Goal: Contribute content: Add original content to the website for others to see

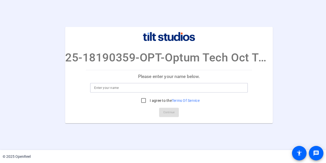
click at [117, 91] on input at bounding box center [168, 88] width 149 height 6
type input "[PERSON_NAME]"
click at [143, 102] on input "I agree to the Terms Of Service" at bounding box center [143, 100] width 10 height 10
checkbox input "true"
click at [167, 110] on span "Continue" at bounding box center [168, 113] width 11 height 8
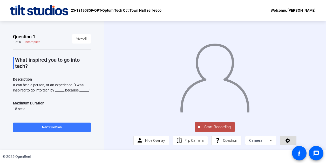
click at [288, 139] on icon at bounding box center [288, 140] width 6 height 5
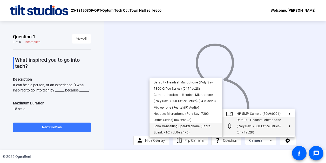
click at [203, 126] on span "Echo Cancelling Speakerphone (Jabra Speak 710) (0b0e:2476)" at bounding box center [182, 129] width 57 height 10
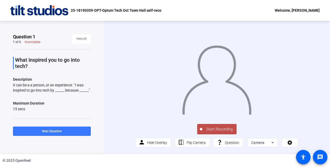
click at [224, 132] on span "Start Recording" at bounding box center [219, 129] width 34 height 6
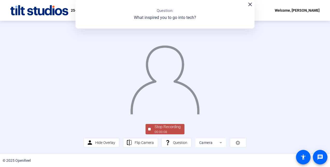
scroll to position [26, 0]
click at [170, 130] on div "Stop Recording" at bounding box center [168, 127] width 26 height 6
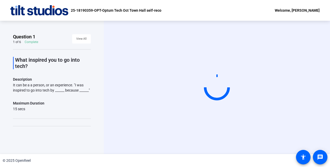
scroll to position [0, 0]
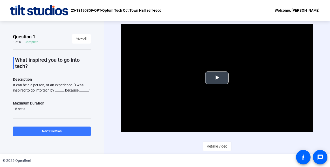
click at [217, 78] on span "Video Player" at bounding box center [217, 78] width 0 height 0
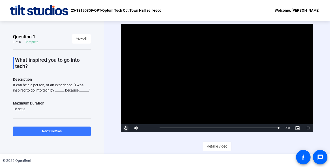
click at [127, 128] on span "Video Player" at bounding box center [126, 128] width 10 height 0
click at [213, 145] on span "Retake video" at bounding box center [217, 146] width 20 height 10
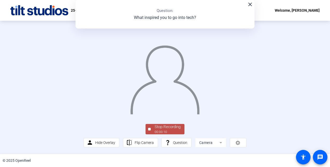
scroll to position [31, 0]
click at [167, 123] on div "Stop Recording 00:00:10 person Hide Overlay flip Flip Camera question_mark Ques…" at bounding box center [165, 87] width 163 height 120
click at [166, 128] on div "Stop Recording" at bounding box center [168, 127] width 26 height 6
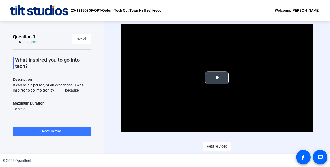
click at [217, 78] on span "Video Player" at bounding box center [217, 78] width 0 height 0
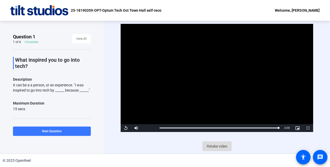
click at [213, 146] on span "Retake video" at bounding box center [217, 146] width 20 height 10
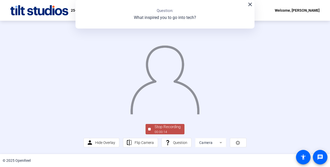
scroll to position [31, 0]
click at [166, 129] on div "Stop Recording" at bounding box center [168, 127] width 26 height 6
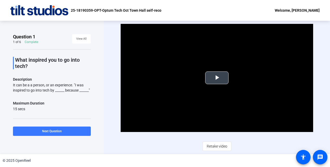
click at [217, 78] on span "Video Player" at bounding box center [217, 78] width 0 height 0
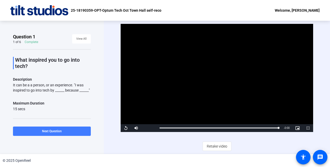
click at [78, 128] on span at bounding box center [52, 131] width 78 height 12
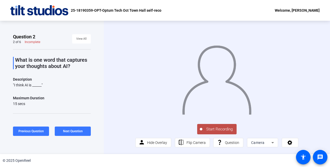
click at [219, 132] on span "Start Recording" at bounding box center [219, 129] width 34 height 6
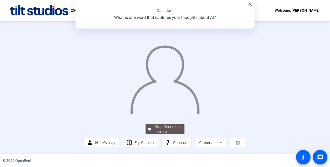
scroll to position [31, 0]
click at [171, 129] on div "Stop Recording" at bounding box center [168, 127] width 26 height 6
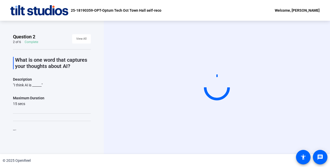
scroll to position [0, 0]
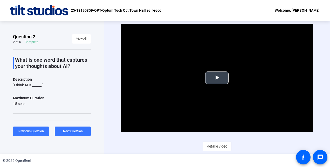
click at [217, 78] on span "Video Player" at bounding box center [217, 78] width 0 height 0
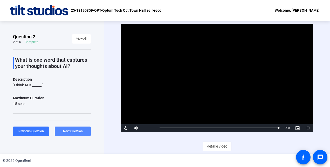
click at [80, 132] on span "Next Question" at bounding box center [73, 131] width 20 height 4
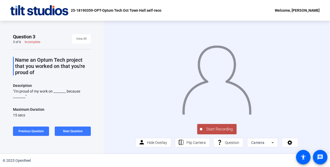
click at [222, 132] on span "Start Recording" at bounding box center [219, 129] width 34 height 6
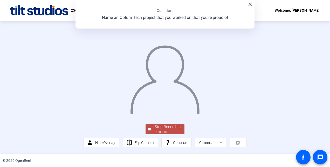
scroll to position [26, 0]
click at [173, 134] on div "00:00:12" at bounding box center [168, 132] width 26 height 5
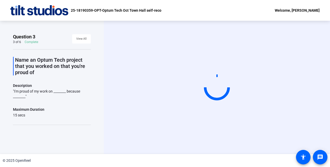
scroll to position [0, 0]
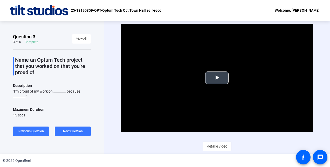
click at [217, 78] on span "Video Player" at bounding box center [217, 78] width 0 height 0
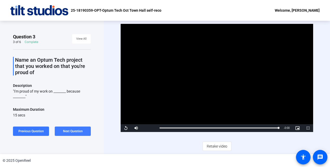
click at [69, 129] on span "Next Question" at bounding box center [73, 131] width 20 height 4
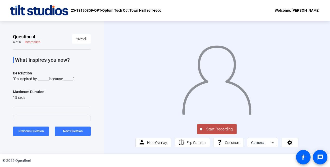
click at [223, 132] on span "Start Recording" at bounding box center [219, 129] width 34 height 6
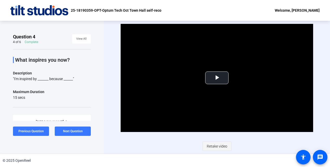
click at [220, 148] on span "Retake video" at bounding box center [217, 146] width 20 height 10
click at [220, 147] on span "Retake video" at bounding box center [217, 146] width 20 height 10
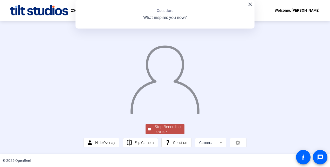
scroll to position [31, 0]
click at [173, 133] on div "00:00:07" at bounding box center [168, 132] width 26 height 5
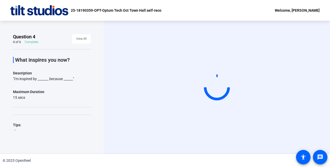
scroll to position [0, 0]
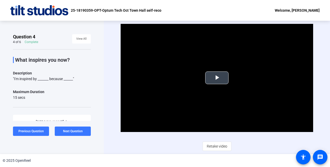
click at [217, 78] on span "Video Player" at bounding box center [217, 78] width 0 height 0
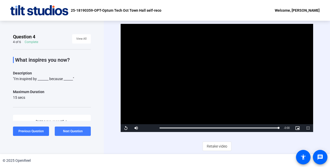
click at [77, 129] on span at bounding box center [73, 131] width 36 height 12
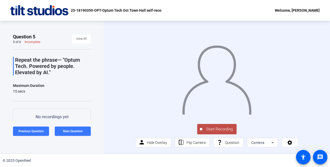
click at [210, 132] on span "Start Recording" at bounding box center [219, 129] width 34 height 6
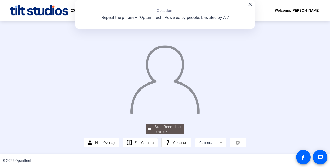
scroll to position [31, 0]
click at [167, 131] on div "00:00:06" at bounding box center [168, 132] width 26 height 5
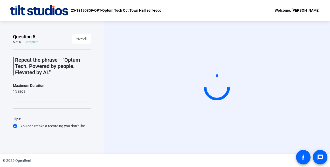
scroll to position [0, 0]
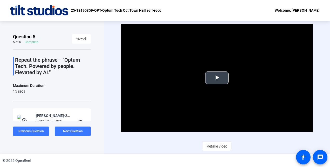
click at [217, 78] on span "Video Player" at bounding box center [217, 78] width 0 height 0
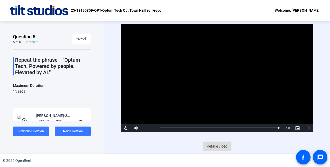
click at [222, 146] on span "Retake video" at bounding box center [217, 146] width 20 height 10
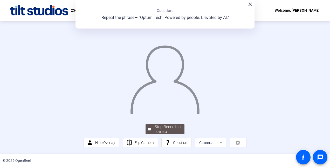
scroll to position [26, 0]
click at [167, 134] on div "00:00:07" at bounding box center [168, 132] width 26 height 5
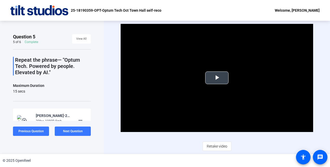
click at [217, 78] on span "Video Player" at bounding box center [217, 78] width 0 height 0
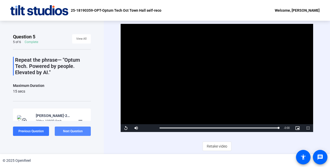
click at [79, 132] on span "Next Question" at bounding box center [73, 131] width 20 height 4
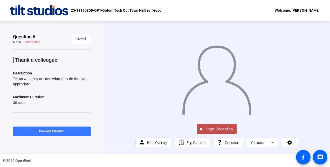
click at [220, 132] on span "Start Recording" at bounding box center [219, 129] width 34 height 6
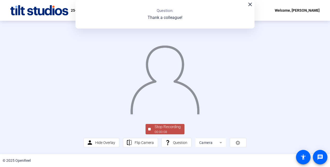
scroll to position [31, 0]
click at [168, 132] on div "00:00:09" at bounding box center [168, 132] width 26 height 5
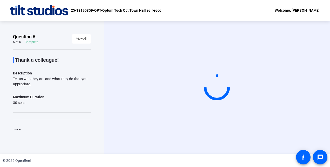
scroll to position [0, 0]
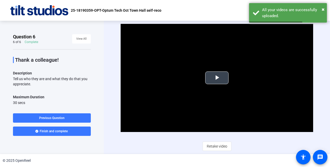
click at [217, 78] on span "Video Player" at bounding box center [217, 78] width 0 height 0
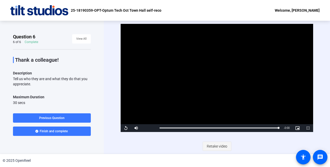
click at [219, 146] on span "Retake video" at bounding box center [217, 146] width 20 height 10
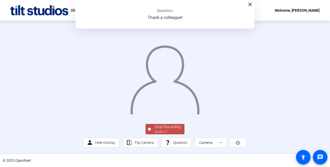
scroll to position [31, 0]
click at [164, 128] on div "Stop Recording" at bounding box center [168, 127] width 26 height 6
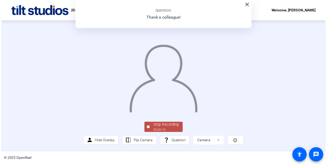
scroll to position [0, 0]
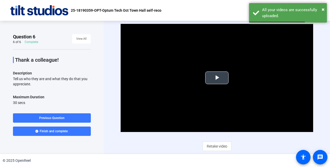
click at [217, 78] on span "Video Player" at bounding box center [217, 78] width 0 height 0
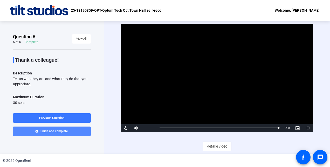
click at [59, 132] on span "Finish and complete" at bounding box center [54, 131] width 28 height 4
